Goal: Task Accomplishment & Management: Manage account settings

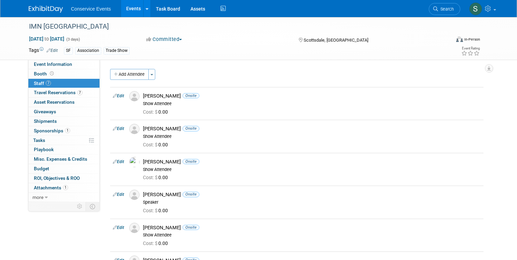
click at [50, 14] on div "Conservice Events Events Add Event Bulk Upload Events Shareable Event Boards Re…" at bounding box center [259, 8] width 460 height 17
click at [51, 7] on img at bounding box center [46, 9] width 34 height 7
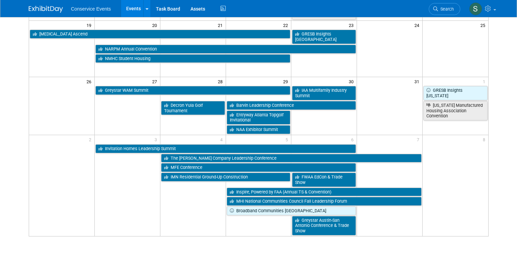
scroll to position [259, 0]
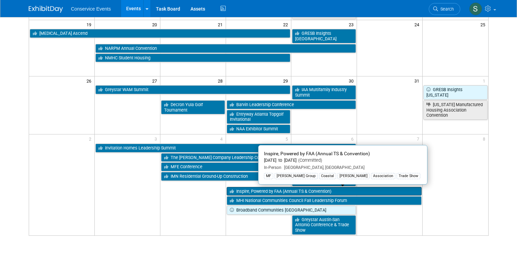
click at [248, 191] on link "Inspire, Powered by FAA (Annual TS & Convention)" at bounding box center [324, 191] width 195 height 9
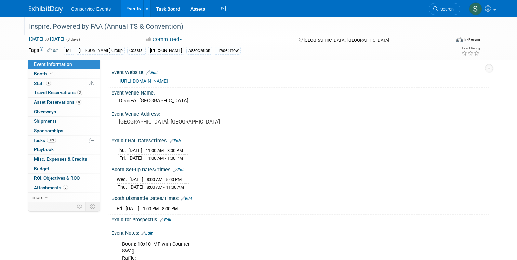
click at [71, 23] on div "Inspire, Powered by FAA (Annual TS & Convention)" at bounding box center [234, 27] width 415 height 12
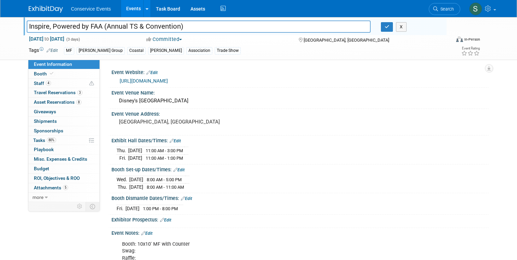
click at [71, 23] on input "Inspire, Powered by FAA (Annual TS & Convention)" at bounding box center [199, 27] width 344 height 12
click at [128, 82] on link "http://faainspire.com" at bounding box center [144, 80] width 48 height 5
click at [140, 103] on div "Disney's Coronado Springs Resort" at bounding box center [300, 101] width 367 height 11
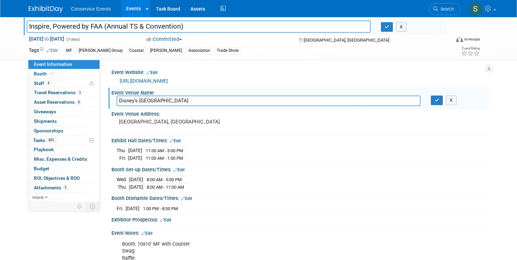
click at [140, 103] on input "Disney's Coronado Springs Resort" at bounding box center [269, 101] width 304 height 11
click at [136, 122] on pre "[GEOGRAPHIC_DATA], [GEOGRAPHIC_DATA]" at bounding box center [190, 122] width 142 height 6
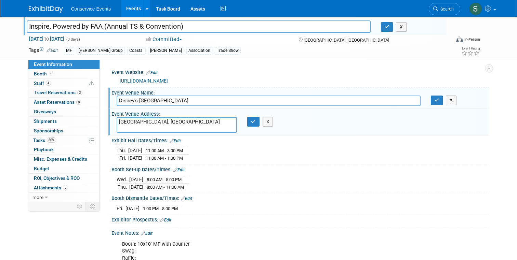
click at [136, 122] on textarea "[GEOGRAPHIC_DATA], [GEOGRAPHIC_DATA]" at bounding box center [177, 125] width 121 height 16
click at [46, 92] on span "Travel Reservations 3" at bounding box center [58, 92] width 49 height 5
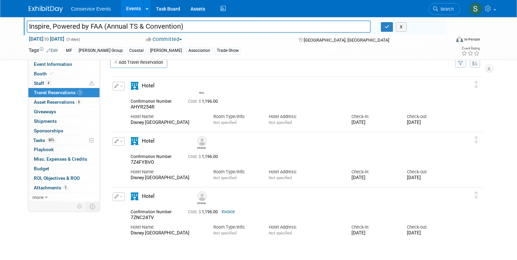
scroll to position [27, 0]
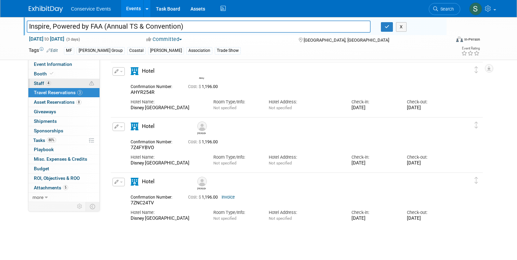
click at [40, 83] on span "Staff 4" at bounding box center [42, 83] width 17 height 5
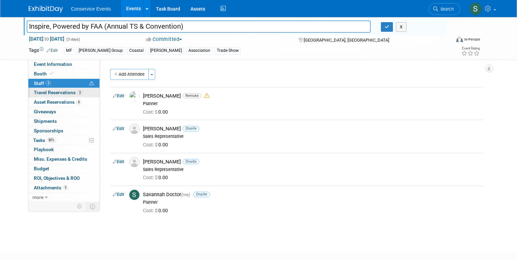
click at [62, 91] on span "Travel Reservations 3" at bounding box center [58, 92] width 49 height 5
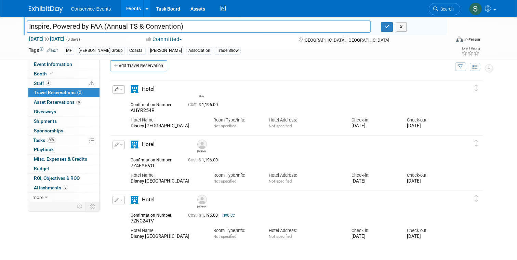
scroll to position [8, 0]
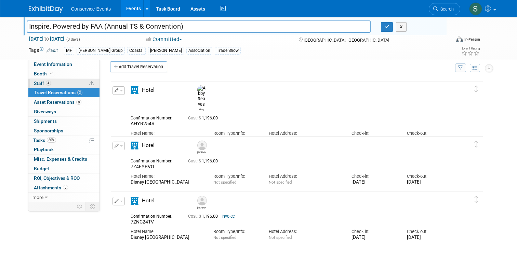
click at [40, 84] on span "Staff 4" at bounding box center [42, 83] width 17 height 5
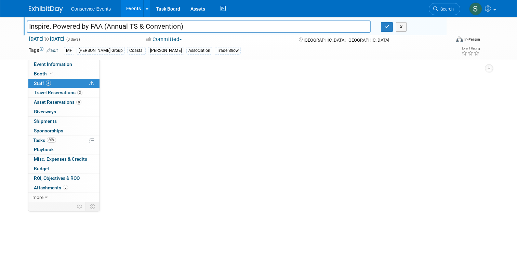
scroll to position [0, 0]
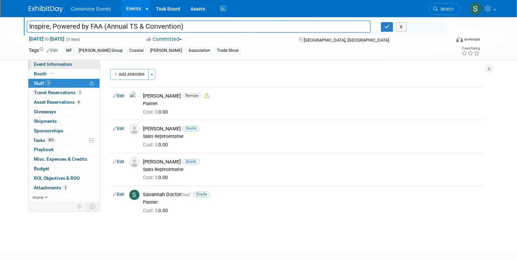
click at [43, 64] on span "Event Information" at bounding box center [53, 64] width 38 height 5
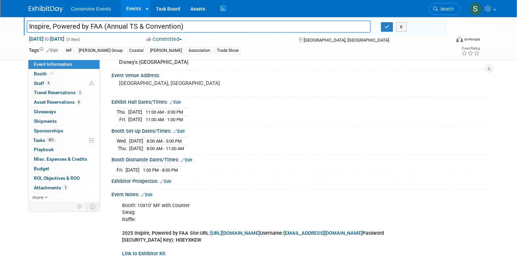
scroll to position [39, 0]
drag, startPoint x: 116, startPoint y: 140, endPoint x: 179, endPoint y: 143, distance: 63.6
click at [179, 143] on div "Wed. Nov 5, 2025 8:00 AM - 5:00 PM Thu. Nov 6, 2025 8:00 AM - 11:00 AM Cancel" at bounding box center [299, 143] width 377 height 19
click at [179, 143] on td "8:00 AM - 5:00 PM" at bounding box center [164, 141] width 42 height 8
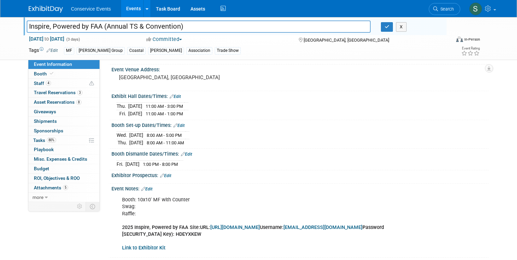
scroll to position [42, 0]
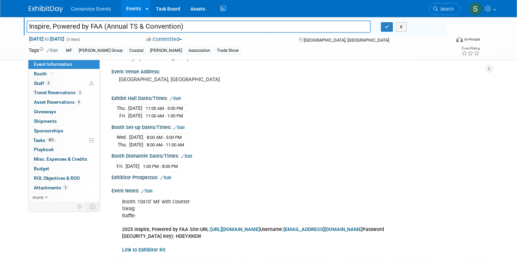
click at [151, 194] on div "Booth: 10x10' MF with Counter Swag: Raffle: 2025 Inspire, Powered by FAA Site:U…" at bounding box center [299, 195] width 368 height 3
click at [151, 191] on link "Edit" at bounding box center [146, 191] width 11 height 5
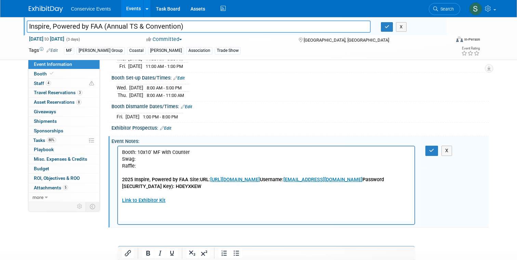
scroll to position [94, 0]
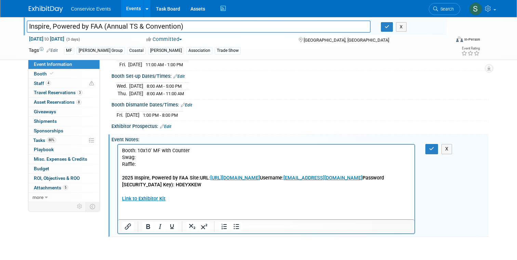
click at [141, 158] on p "Booth: 10x10' MF with Counter Swag: Raffle: 2025 Inspire, Powered by FAA Site:U…" at bounding box center [266, 175] width 289 height 55
click at [139, 166] on p "Booth: 10x10' MF with Counter Swag: Raffle: 2025 Inspire, Powered by FAA Site:U…" at bounding box center [266, 175] width 289 height 55
click at [149, 157] on p "Booth: 10x10' MF with Counter Swag: Raffle: peel off cards 2025 Inspire, Powere…" at bounding box center [266, 175] width 289 height 55
click at [431, 147] on icon "button" at bounding box center [431, 149] width 5 height 5
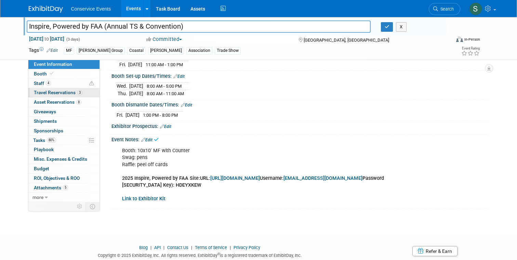
click at [37, 94] on span "Travel Reservations 3" at bounding box center [58, 92] width 49 height 5
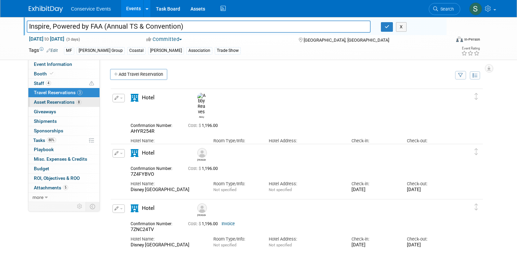
click at [40, 101] on span "Asset Reservations 8" at bounding box center [57, 101] width 47 height 5
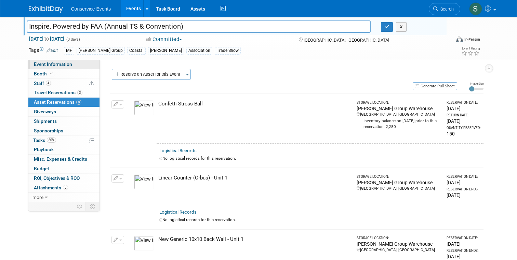
click at [63, 64] on span "Event Information" at bounding box center [53, 64] width 38 height 5
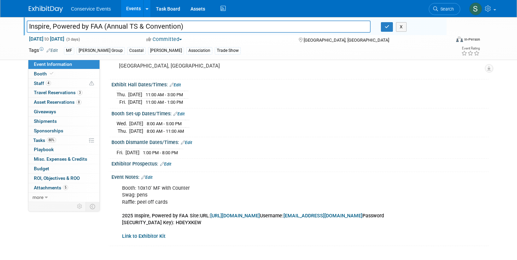
scroll to position [56, 0]
click at [132, 155] on div "Fri. Nov 7, 2025 1:00 PM - 8:00 PM Save Changes Cancel" at bounding box center [299, 151] width 377 height 12
click at [132, 153] on td "Nov 7, 2025" at bounding box center [132, 152] width 14 height 7
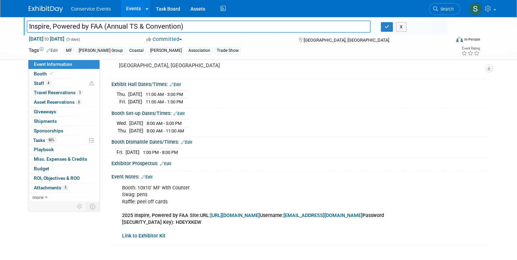
click at [154, 187] on div "Booth: 10x10' MF with Counter Swag: pens Raffle: peel off cards 2025 Inspire, P…" at bounding box center [266, 212] width 298 height 62
copy div "Booth: 10x10' MF with Counter"
click at [54, 101] on span "Asset Reservations 8" at bounding box center [57, 101] width 47 height 5
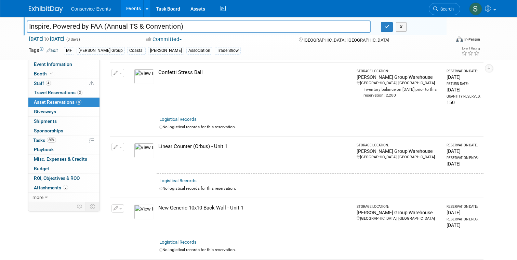
scroll to position [0, 0]
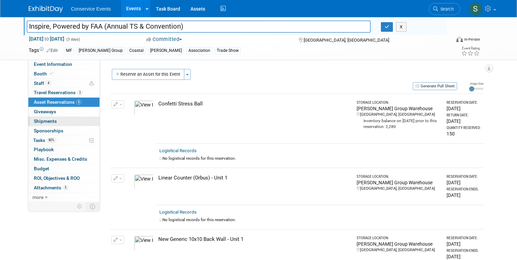
click at [46, 122] on span "Shipments 0" at bounding box center [45, 121] width 23 height 5
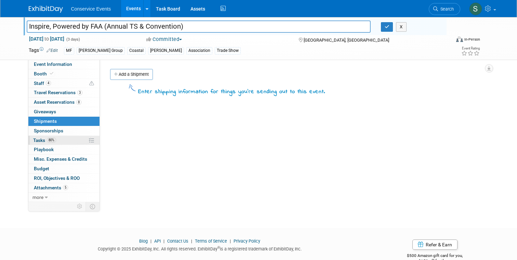
click at [39, 142] on span "Tasks 80%" at bounding box center [44, 140] width 23 height 5
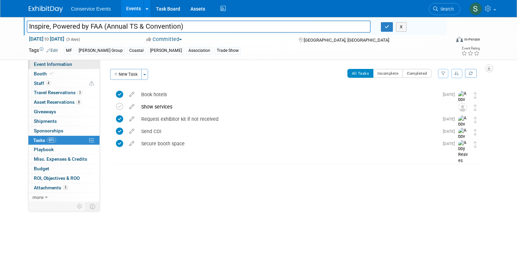
click at [55, 65] on span "Event Information" at bounding box center [53, 64] width 38 height 5
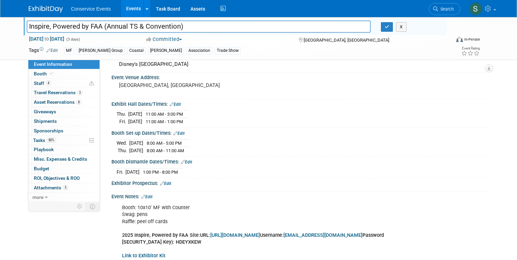
scroll to position [36, 0]
click at [42, 83] on span "Staff 4" at bounding box center [42, 83] width 17 height 5
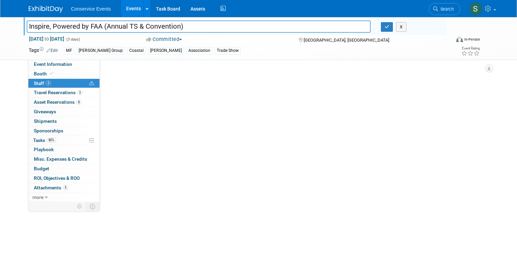
scroll to position [0, 0]
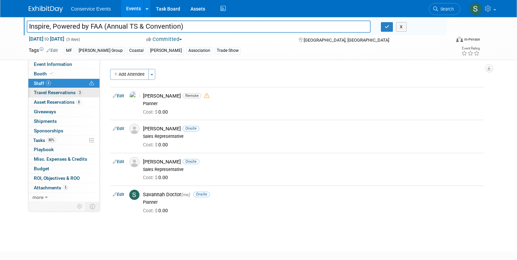
click at [44, 90] on span "Travel Reservations 3" at bounding box center [58, 92] width 49 height 5
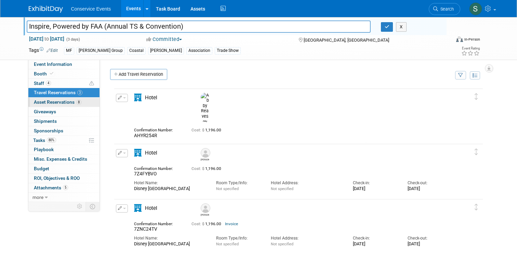
click at [45, 102] on span "Asset Reservations 8" at bounding box center [57, 101] width 47 height 5
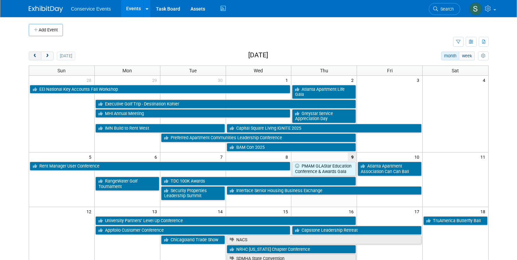
click at [35, 54] on span "prev" at bounding box center [34, 56] width 5 height 4
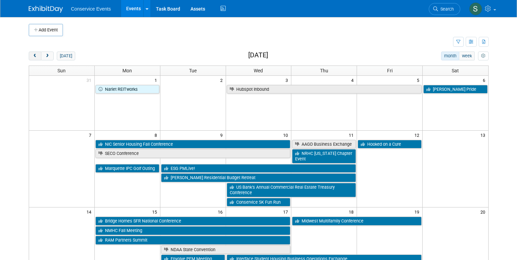
click at [35, 54] on span "prev" at bounding box center [34, 56] width 5 height 4
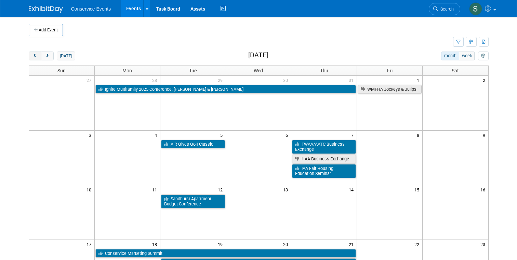
click at [35, 54] on span "prev" at bounding box center [34, 56] width 5 height 4
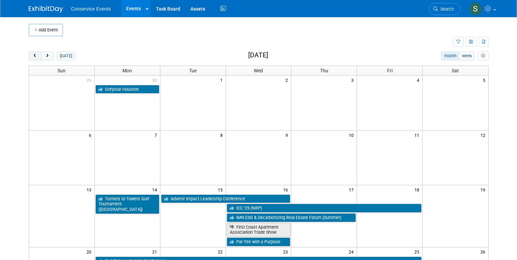
click at [35, 54] on span "prev" at bounding box center [34, 56] width 5 height 4
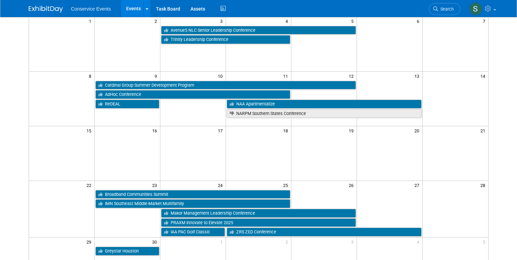
scroll to position [65, 0]
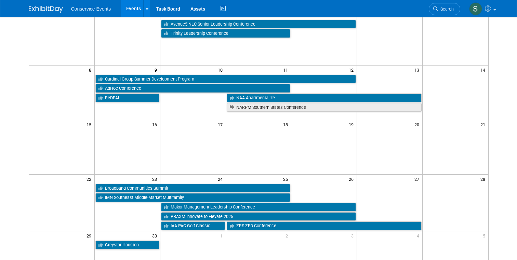
click at [260, 93] on td "NAA Apartmentalize" at bounding box center [324, 98] width 197 height 10
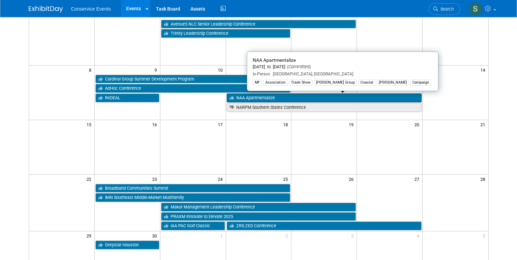
click at [261, 99] on link "NAA Apartmentalize" at bounding box center [324, 98] width 195 height 9
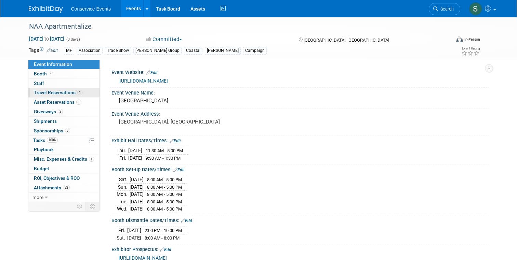
click at [65, 93] on span "Travel Reservations 1" at bounding box center [58, 92] width 49 height 5
